Goal: Task Accomplishment & Management: Manage account settings

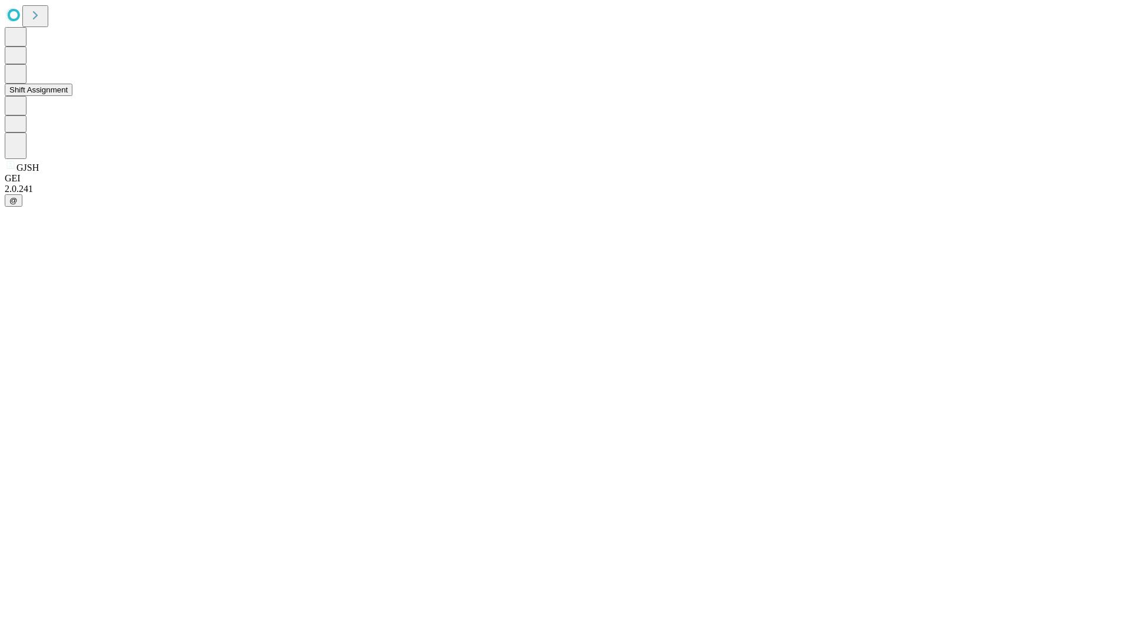
click at [72, 96] on button "Shift Assignment" at bounding box center [39, 90] width 68 height 12
